Goal: Task Accomplishment & Management: Manage account settings

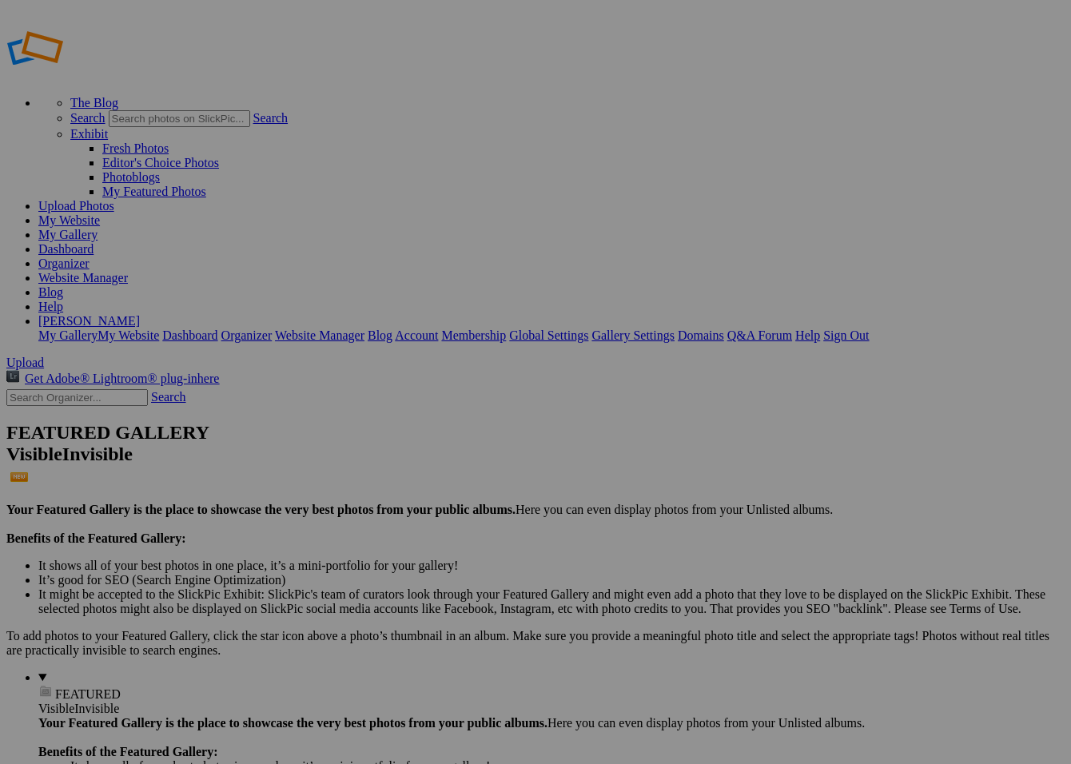
scroll to position [5, 1]
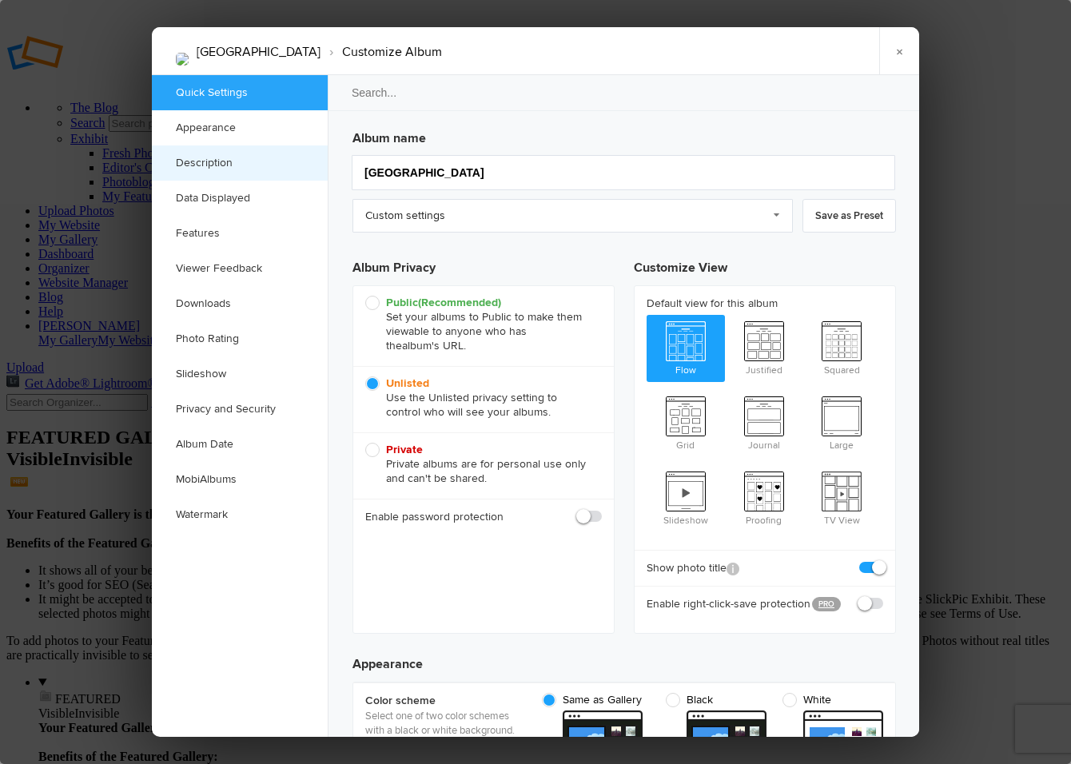
click at [224, 161] on link "Description" at bounding box center [240, 162] width 176 height 35
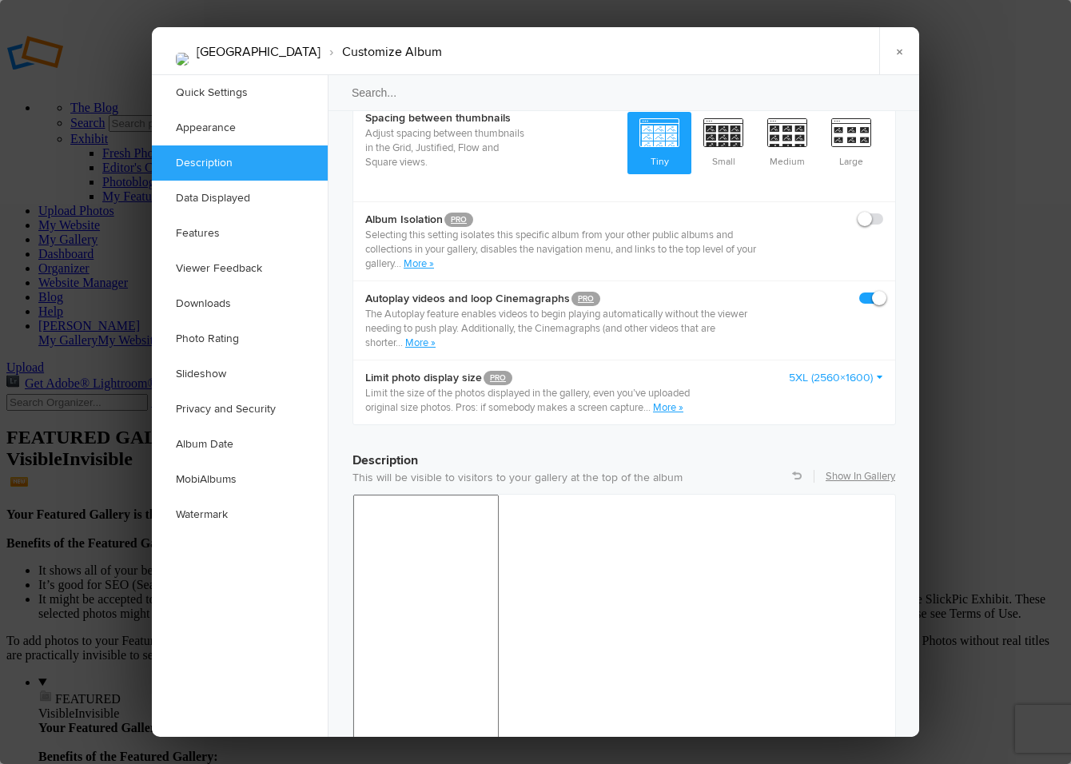
scroll to position [1233, 0]
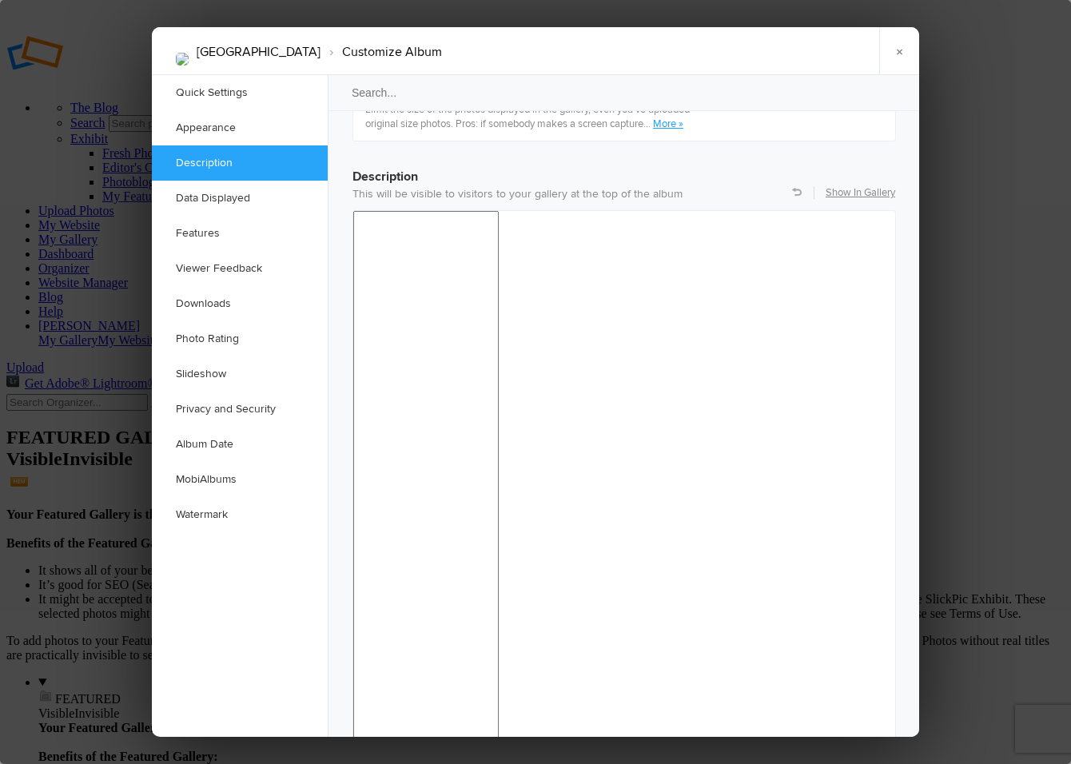
drag, startPoint x: 364, startPoint y: 973, endPoint x: 395, endPoint y: 975, distance: 31.3
drag, startPoint x: 617, startPoint y: 993, endPoint x: 547, endPoint y: 990, distance: 70.4
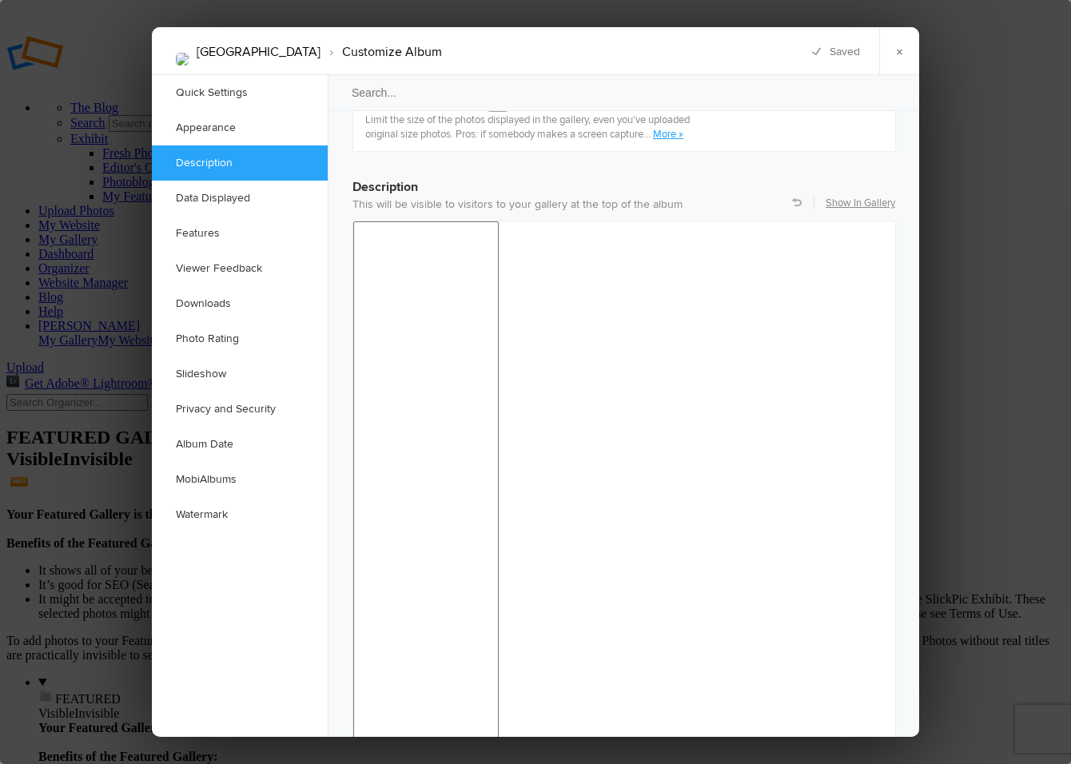
drag, startPoint x: 429, startPoint y: 1007, endPoint x: 464, endPoint y: 1022, distance: 38.3
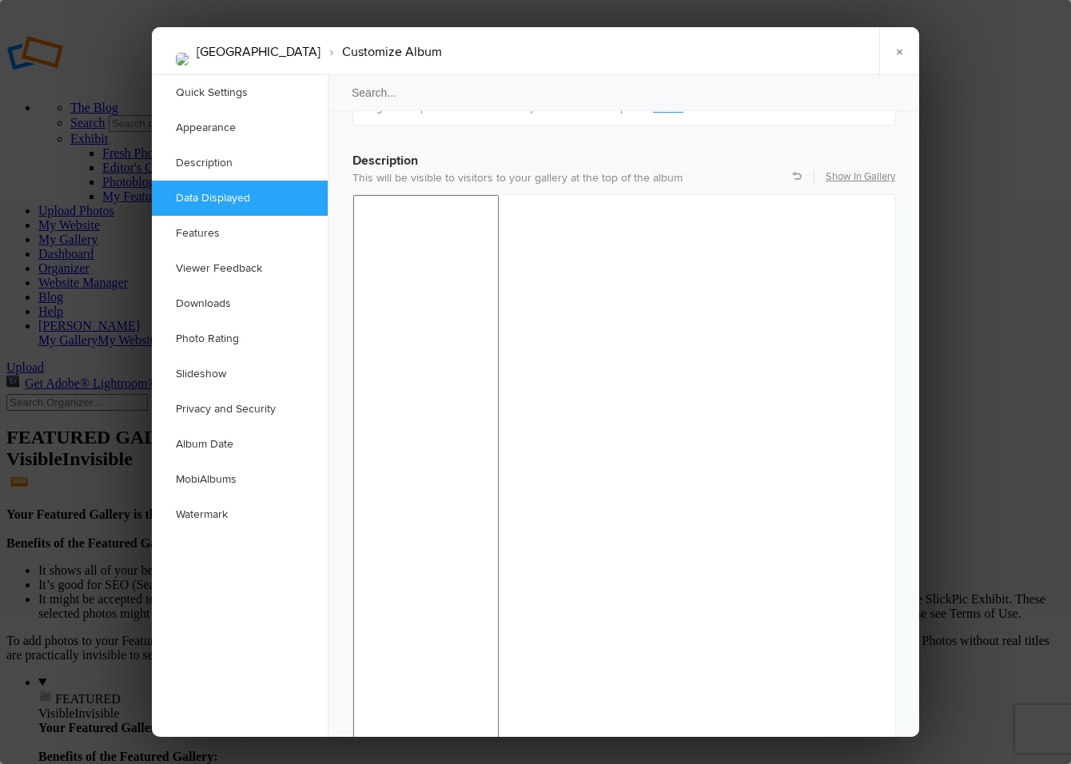
scroll to position [1234, 0]
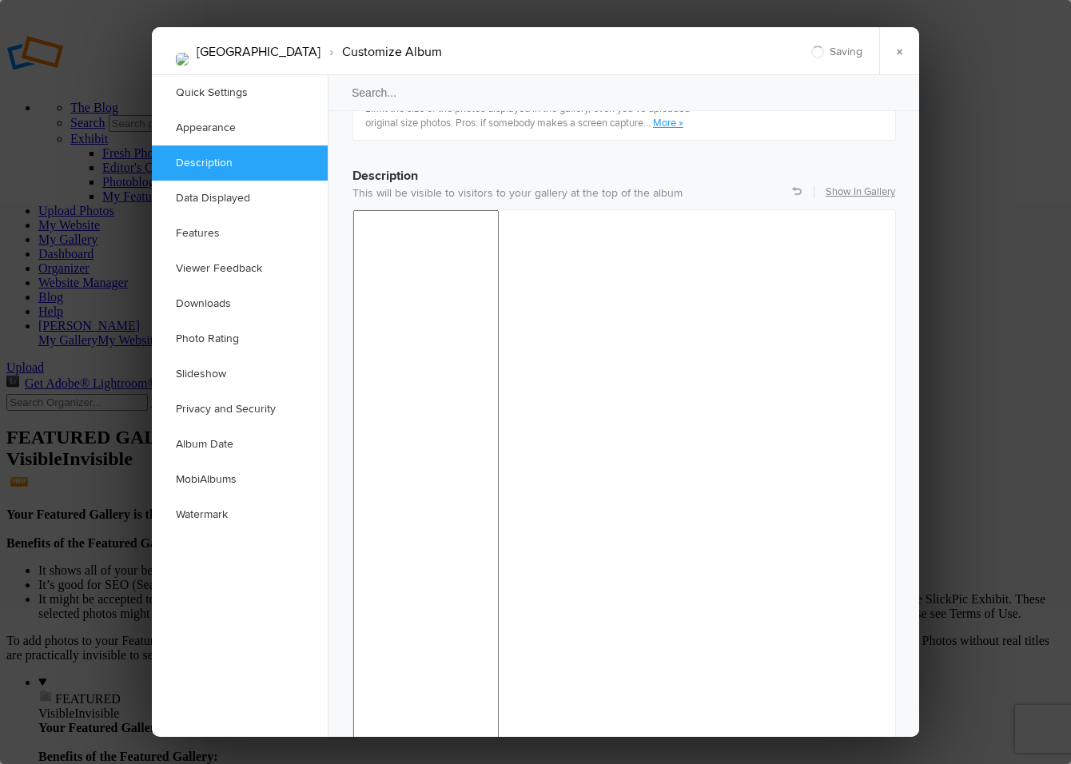
drag, startPoint x: 813, startPoint y: 998, endPoint x: 834, endPoint y: 1012, distance: 25.5
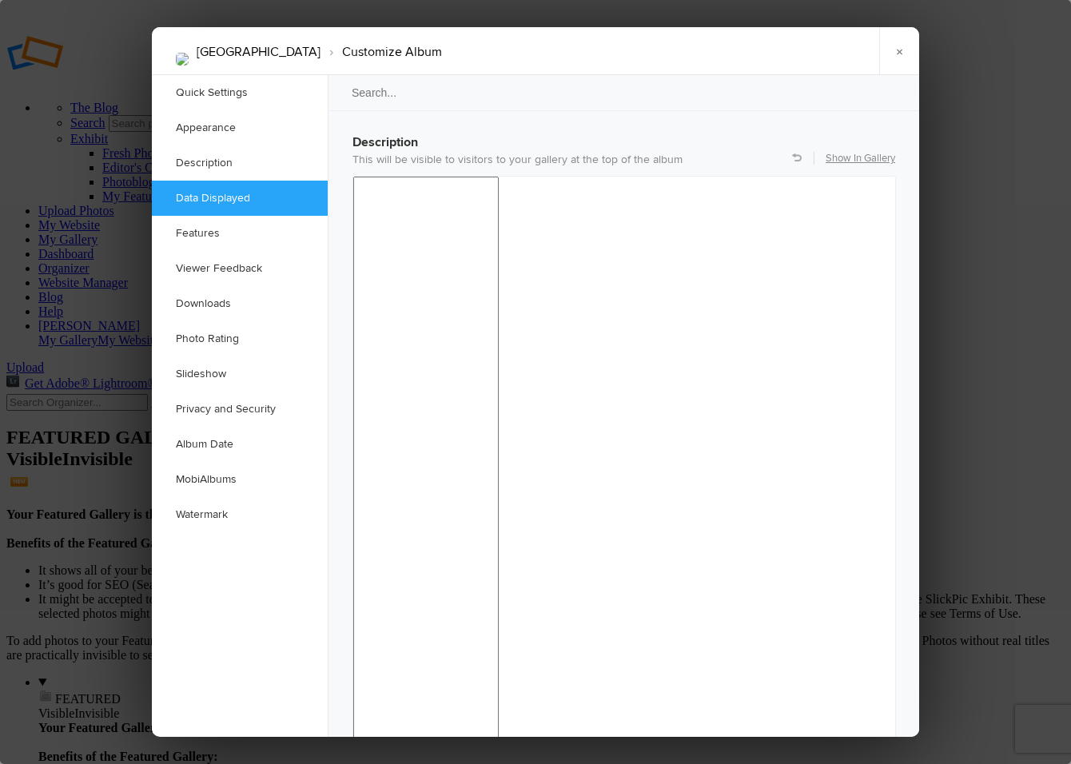
scroll to position [1264, 0]
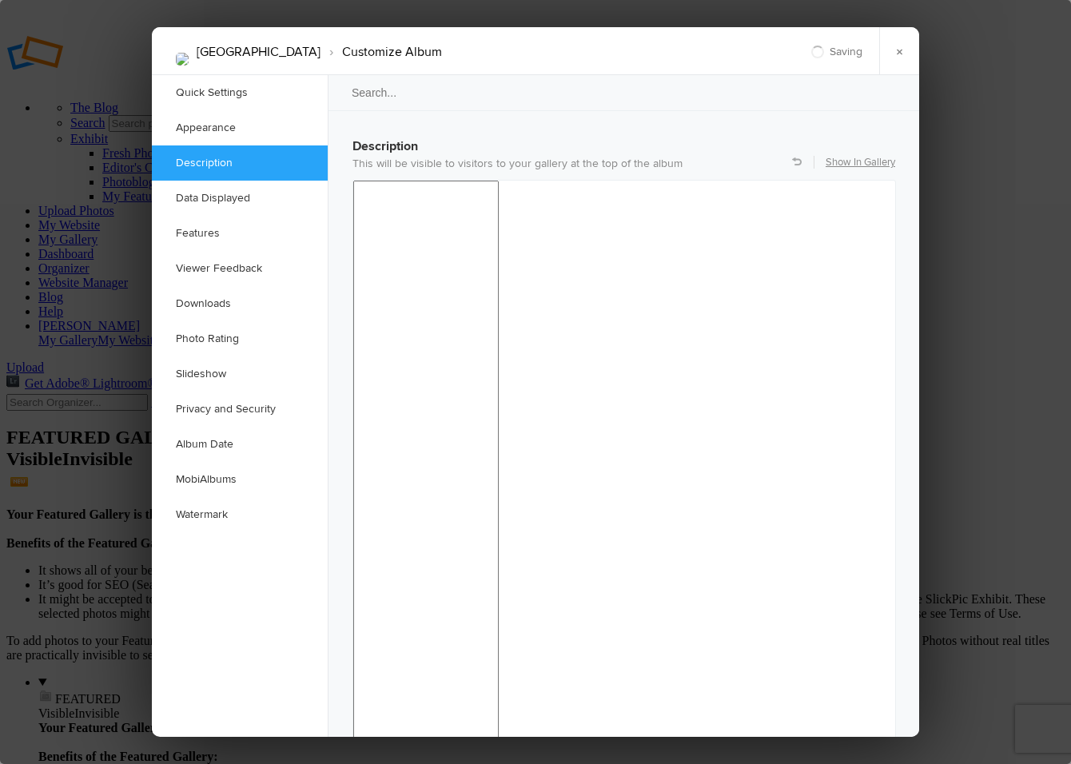
drag, startPoint x: 364, startPoint y: 950, endPoint x: 581, endPoint y: 994, distance: 220.9
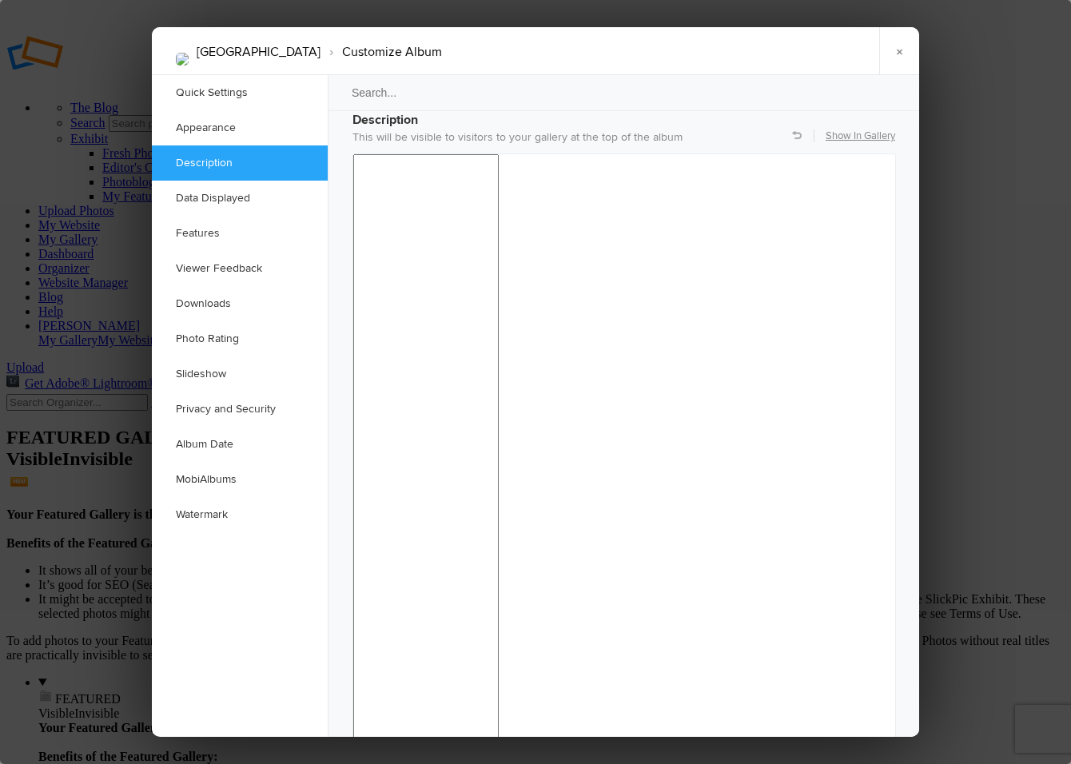
scroll to position [1294, 0]
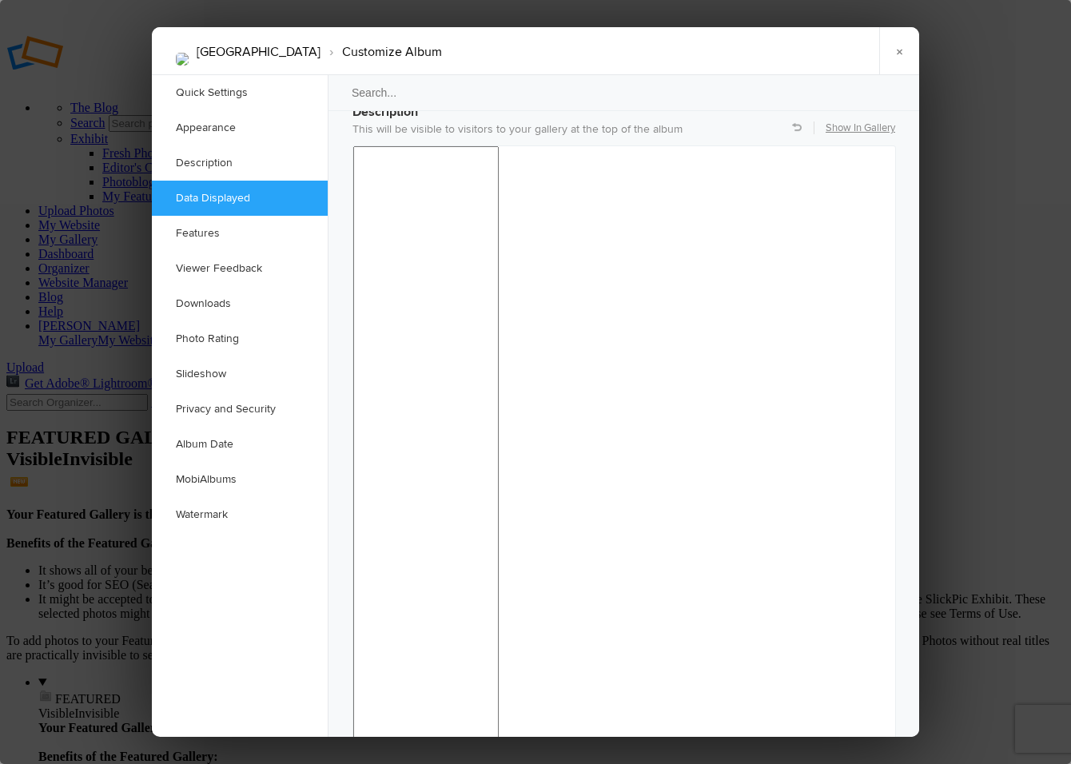
drag, startPoint x: 362, startPoint y: 910, endPoint x: 843, endPoint y: 995, distance: 488.7
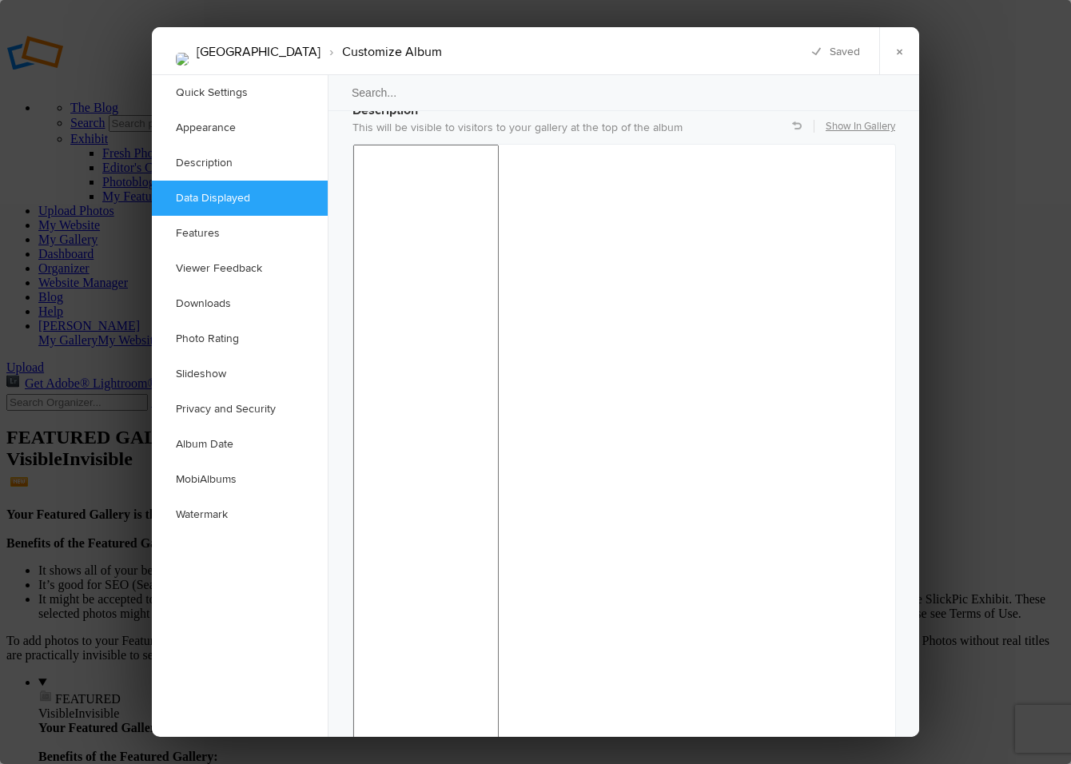
drag, startPoint x: 419, startPoint y: 967, endPoint x: 427, endPoint y: 966, distance: 8.2
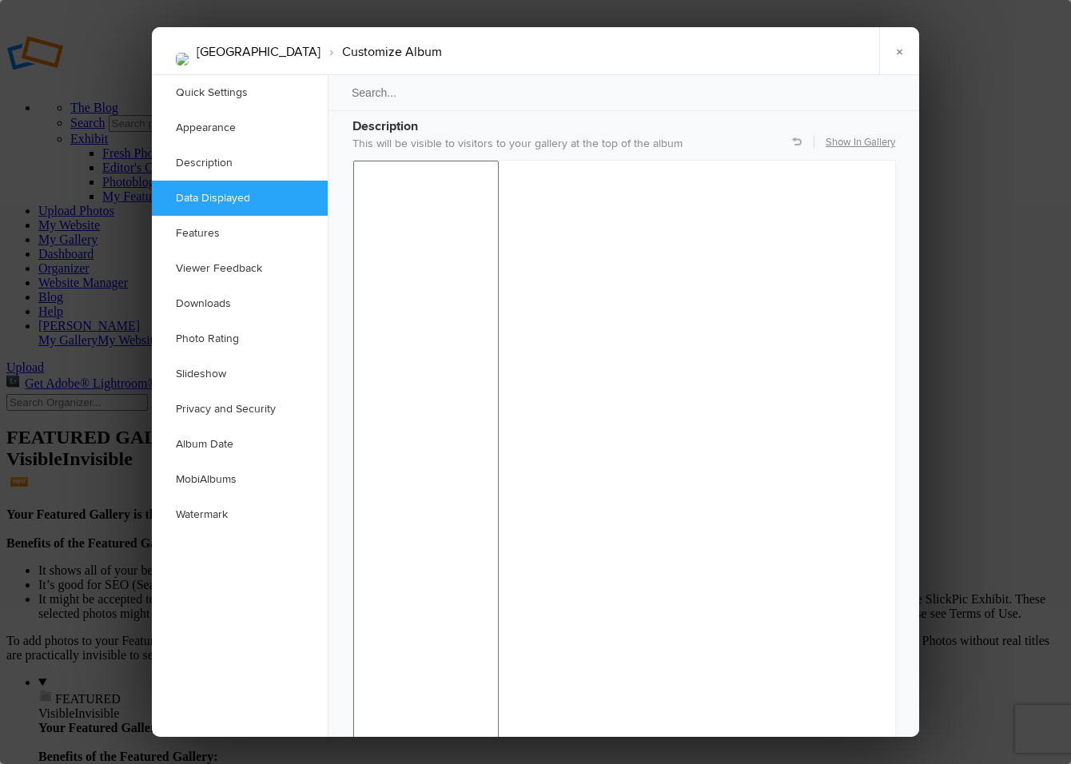
scroll to position [1284, 0]
drag, startPoint x: 367, startPoint y: 930, endPoint x: 577, endPoint y: 1006, distance: 223.8
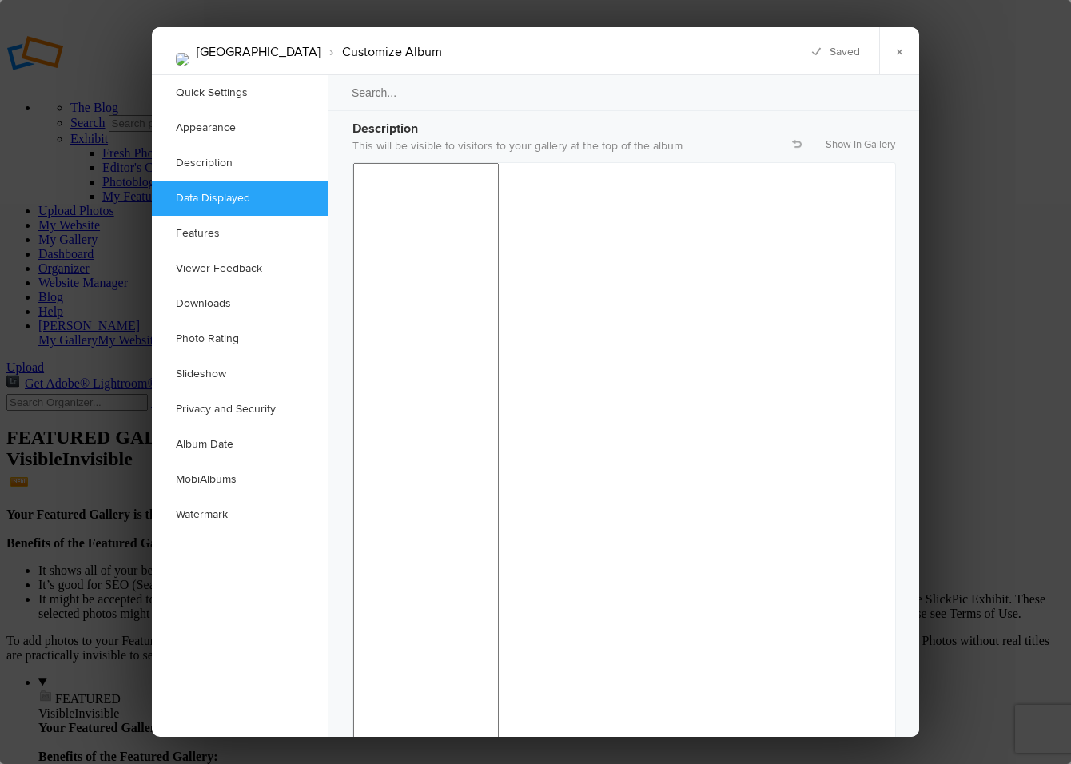
scroll to position [1279, 0]
click at [221, 160] on link "Description" at bounding box center [240, 162] width 176 height 35
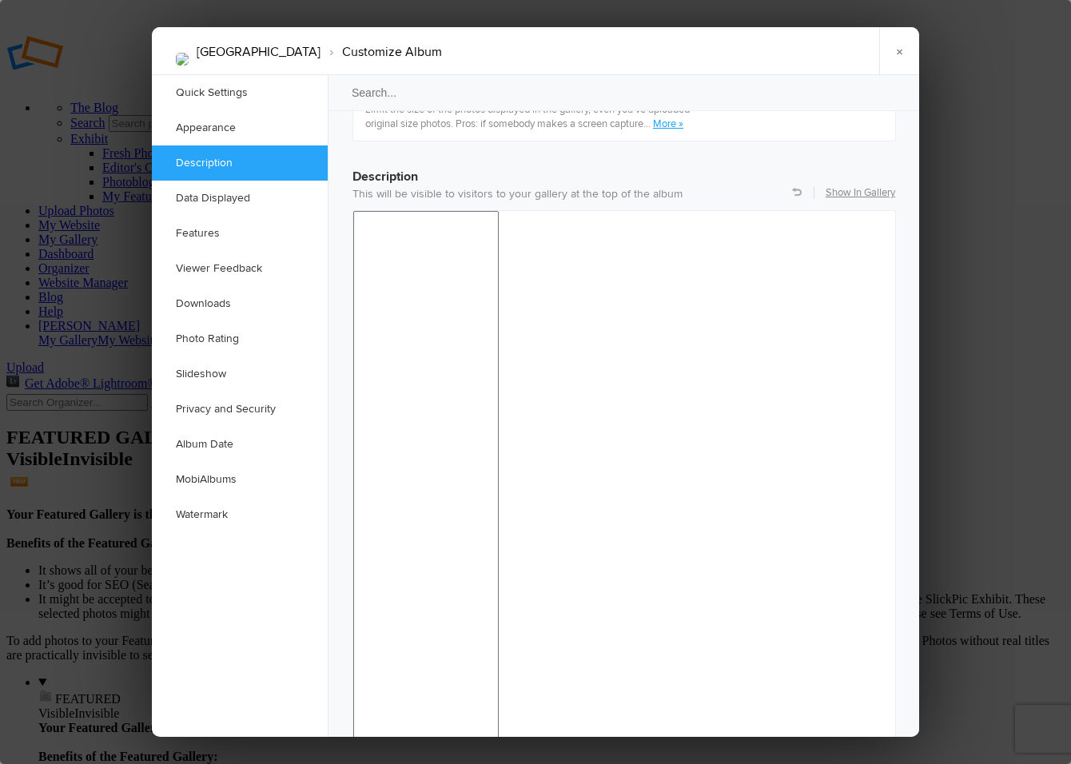
drag, startPoint x: 364, startPoint y: 979, endPoint x: 478, endPoint y: 1064, distance: 142.3
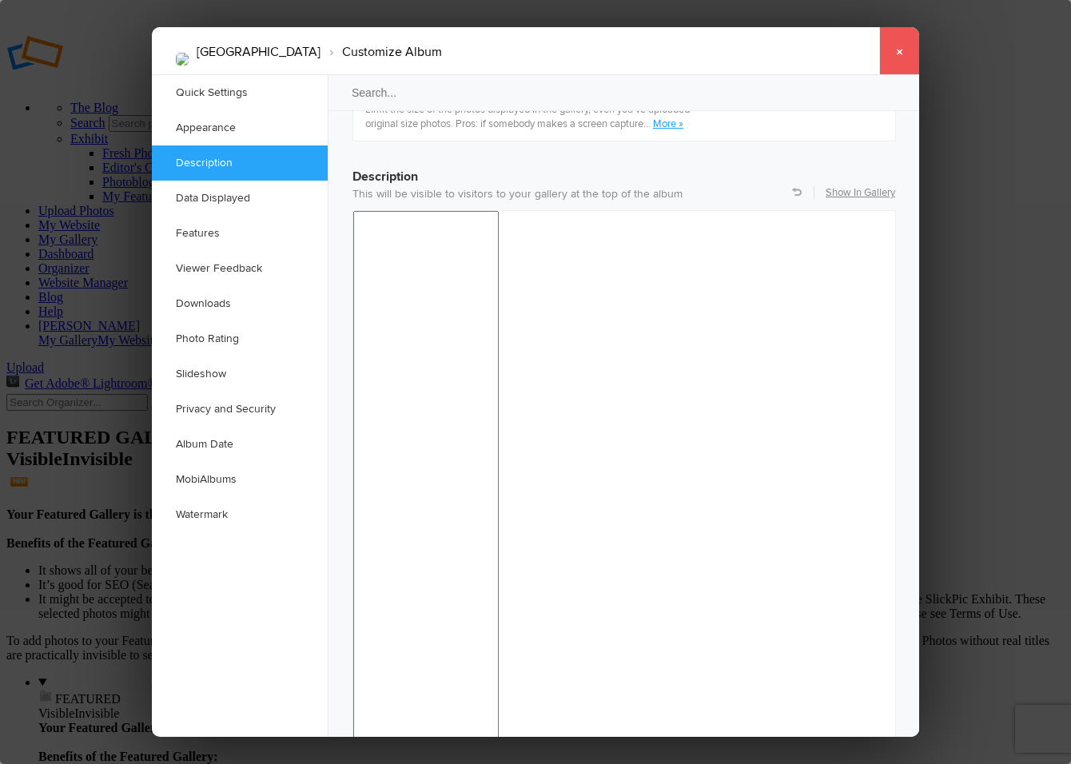
click at [898, 47] on link "×" at bounding box center [899, 51] width 40 height 48
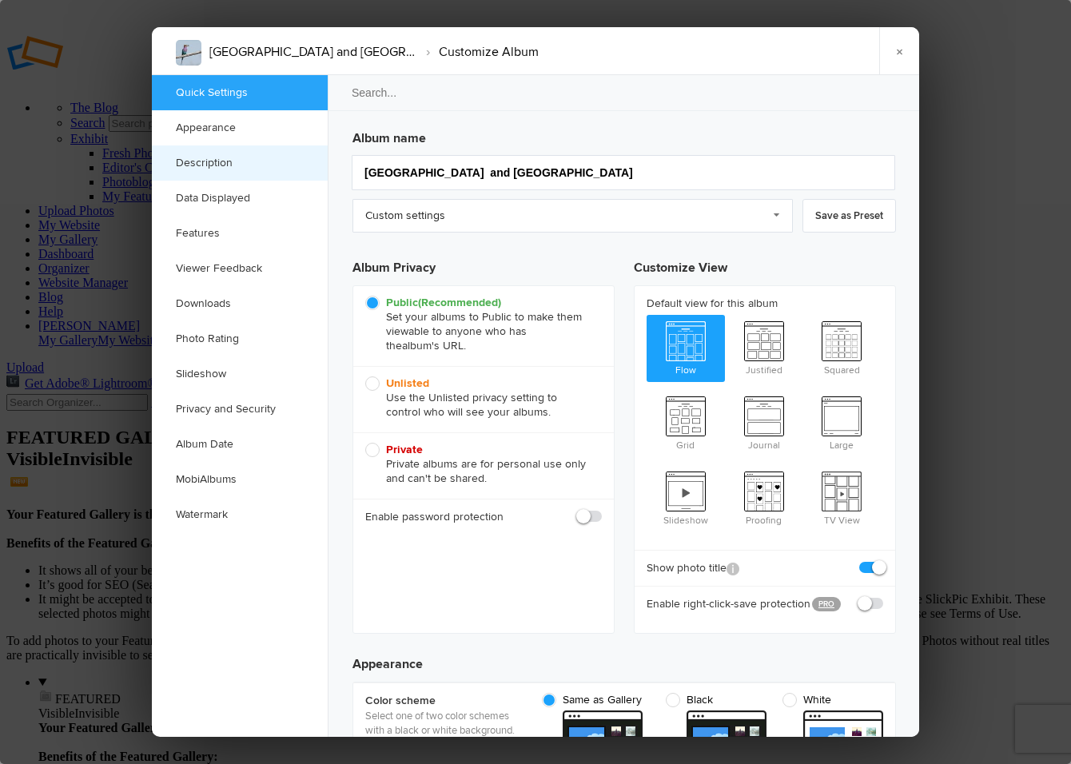
click at [214, 160] on link "Description" at bounding box center [240, 162] width 176 height 35
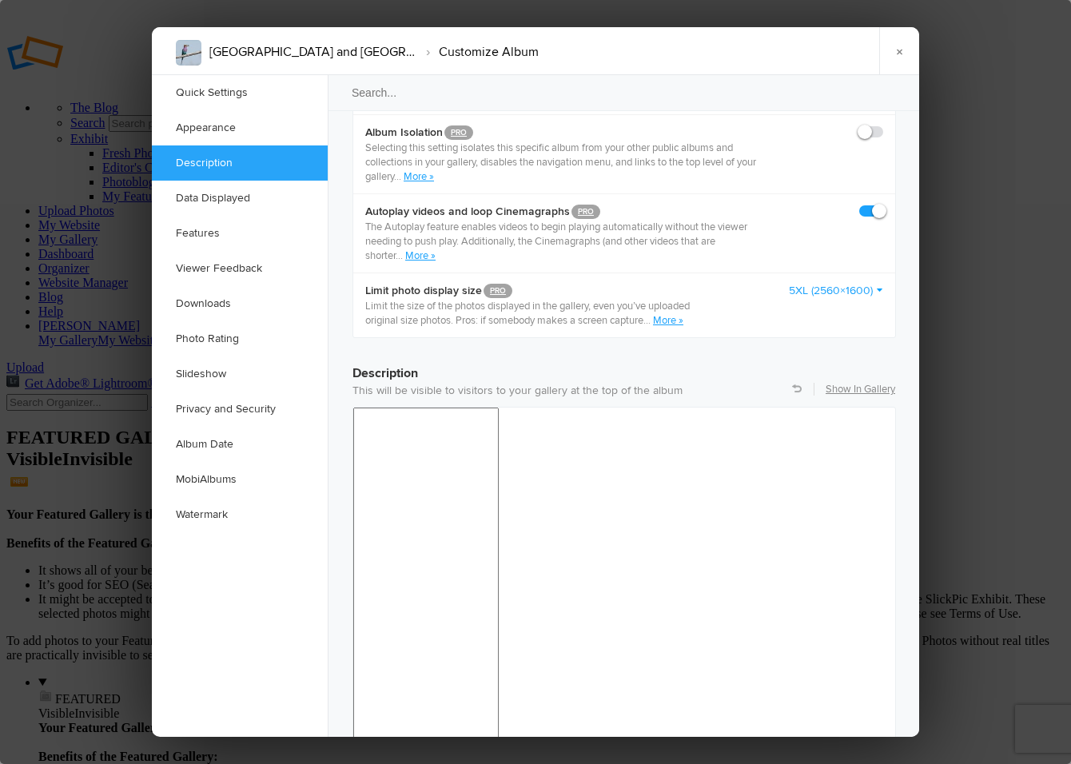
scroll to position [1233, 0]
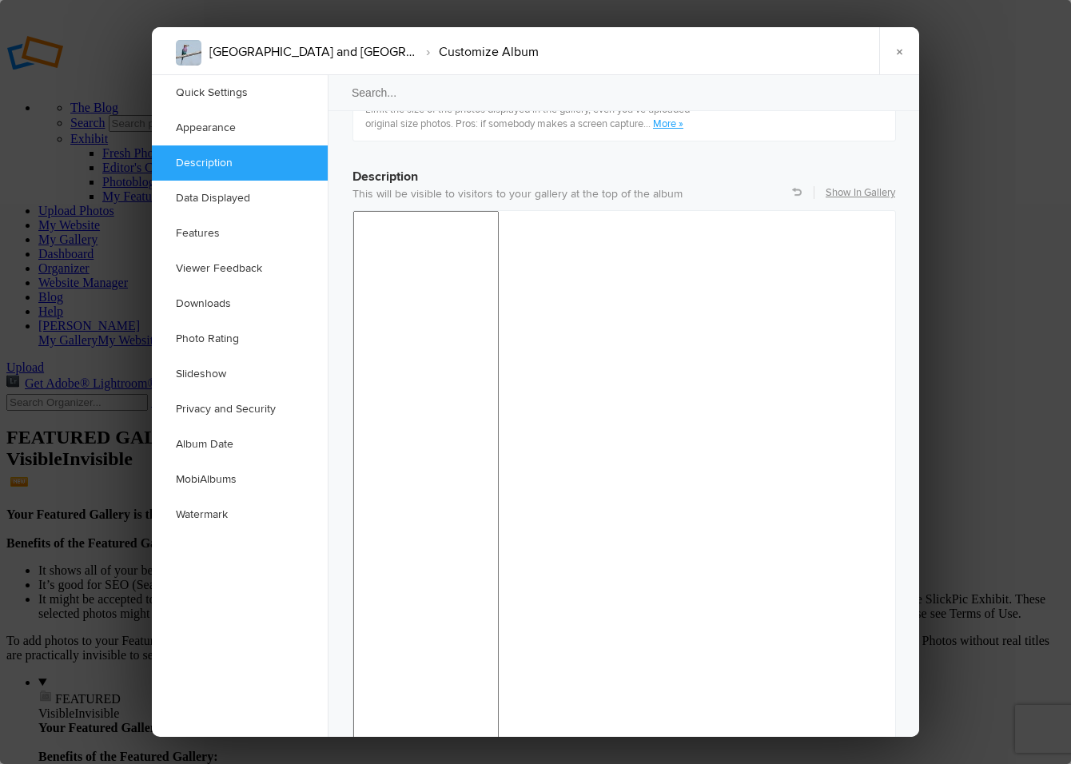
drag, startPoint x: 899, startPoint y: 50, endPoint x: 882, endPoint y: 59, distance: 19.3
click at [898, 50] on link "×" at bounding box center [899, 51] width 40 height 48
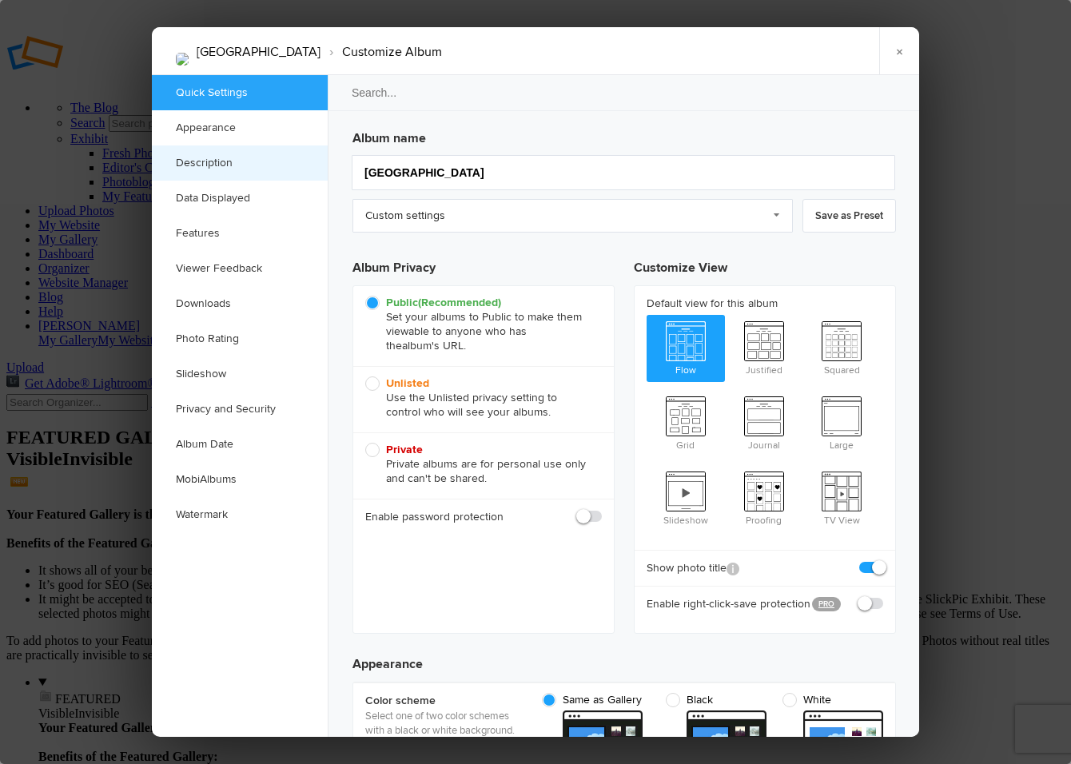
click at [228, 162] on link "Description" at bounding box center [240, 162] width 176 height 35
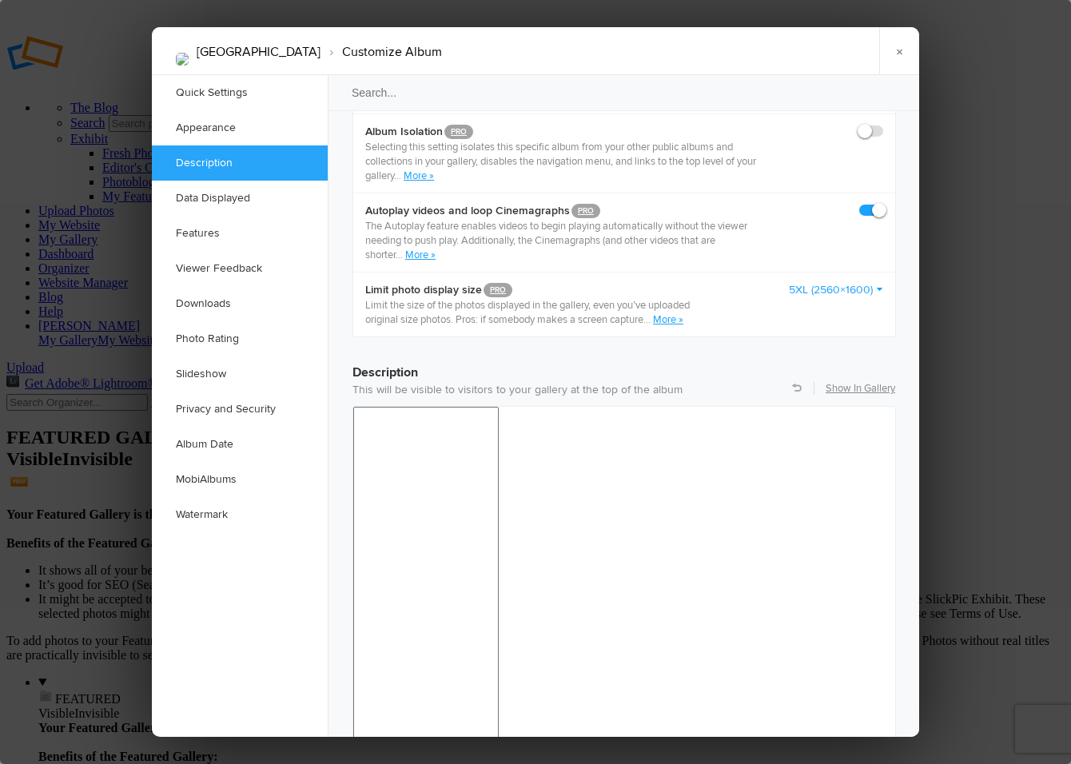
scroll to position [1233, 0]
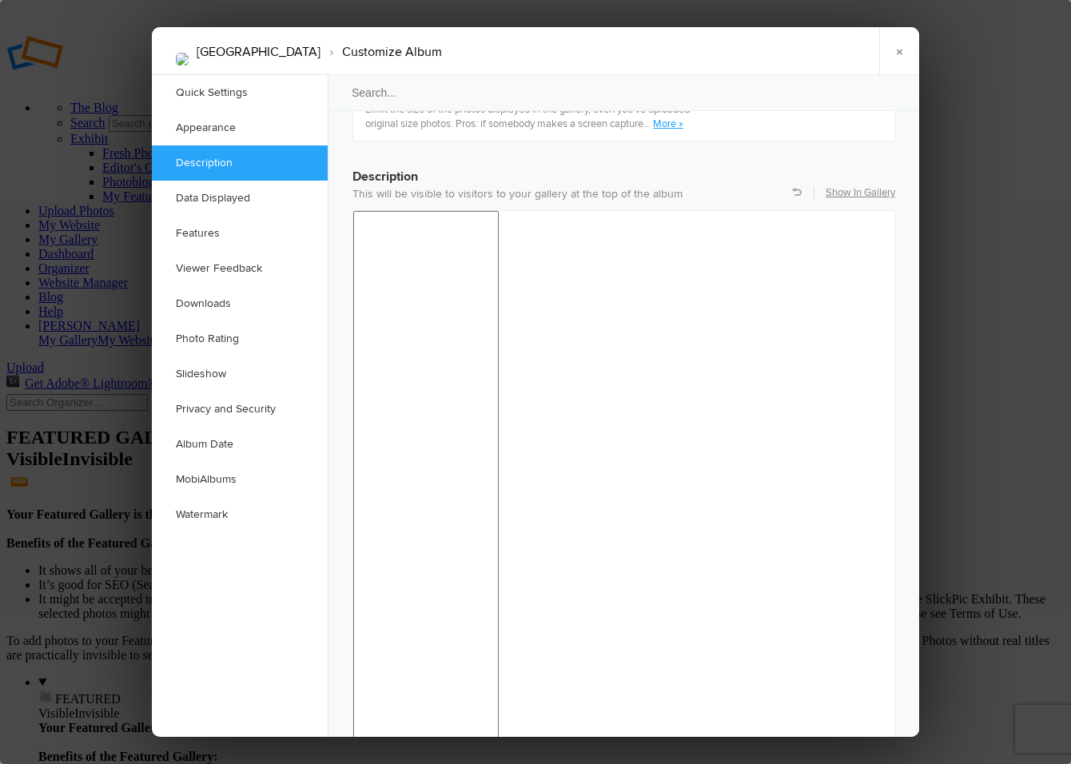
drag, startPoint x: 898, startPoint y: 48, endPoint x: 889, endPoint y: 53, distance: 10.7
click at [898, 48] on link "×" at bounding box center [899, 51] width 40 height 48
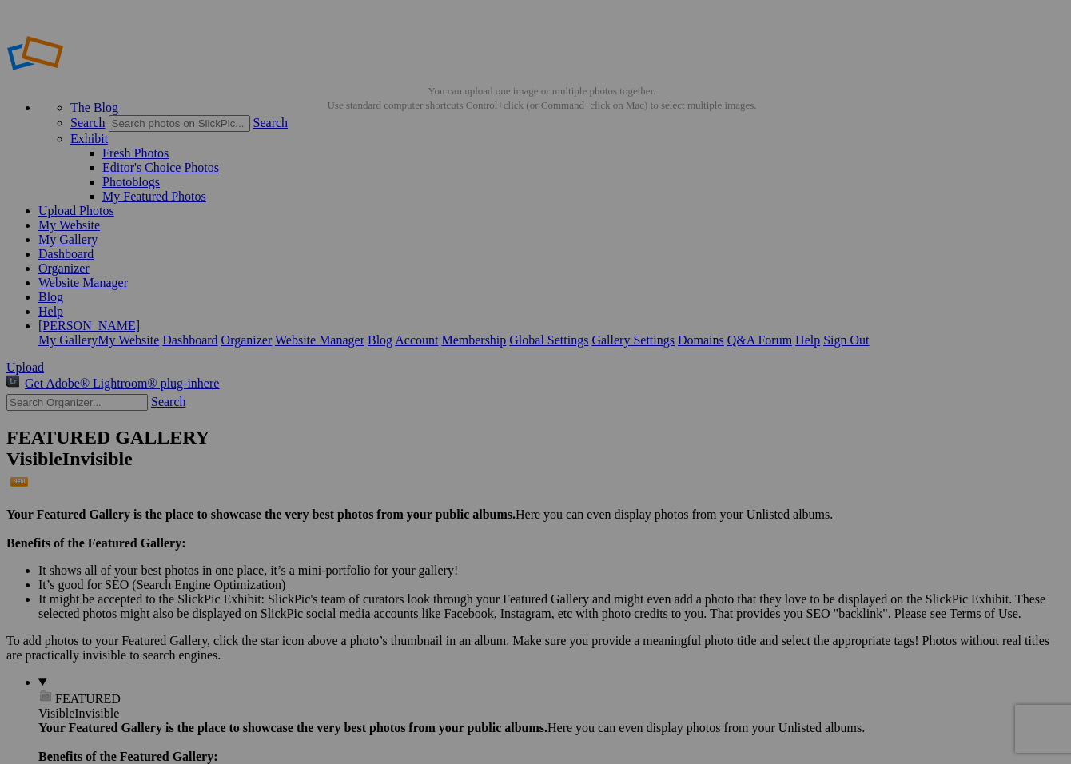
scroll to position [0, 0]
click at [869, 333] on link "Sign Out" at bounding box center [846, 340] width 46 height 14
